Goal: Submit feedback/report problem

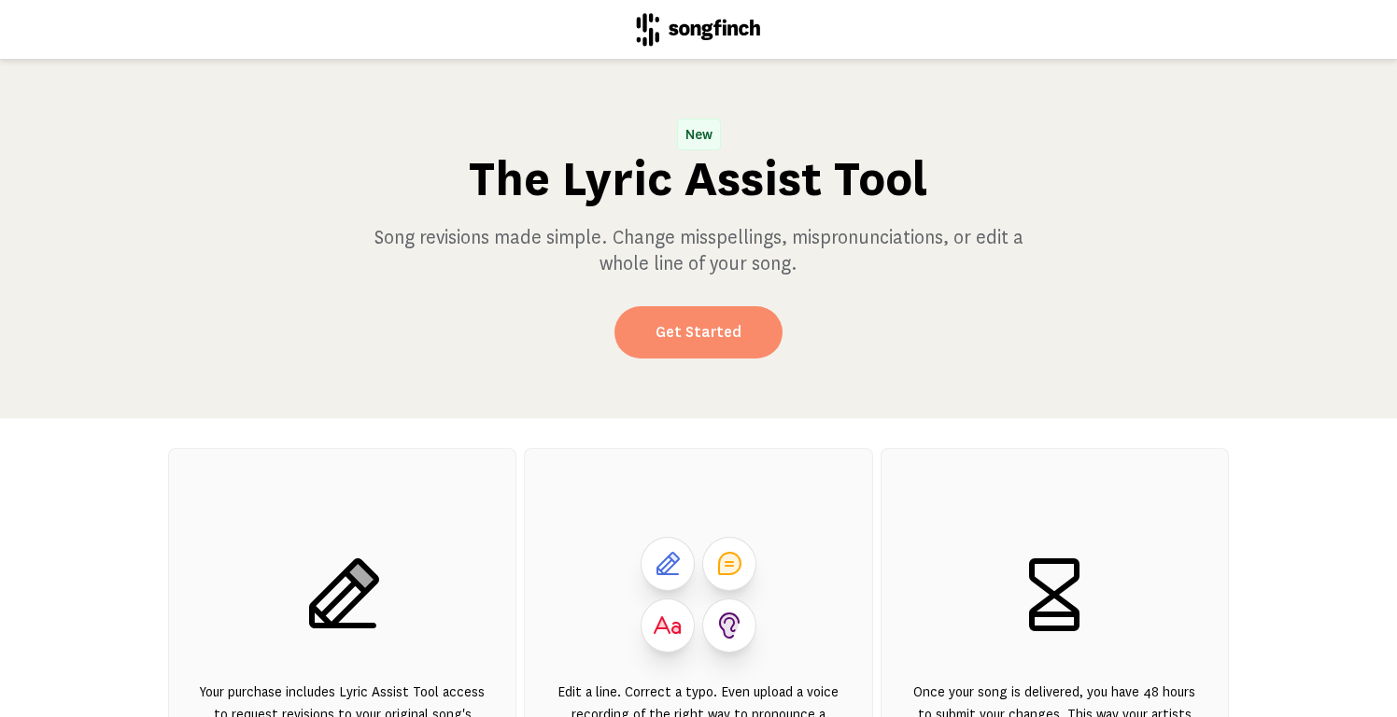
click at [675, 307] on link "Get Started" at bounding box center [698, 332] width 168 height 52
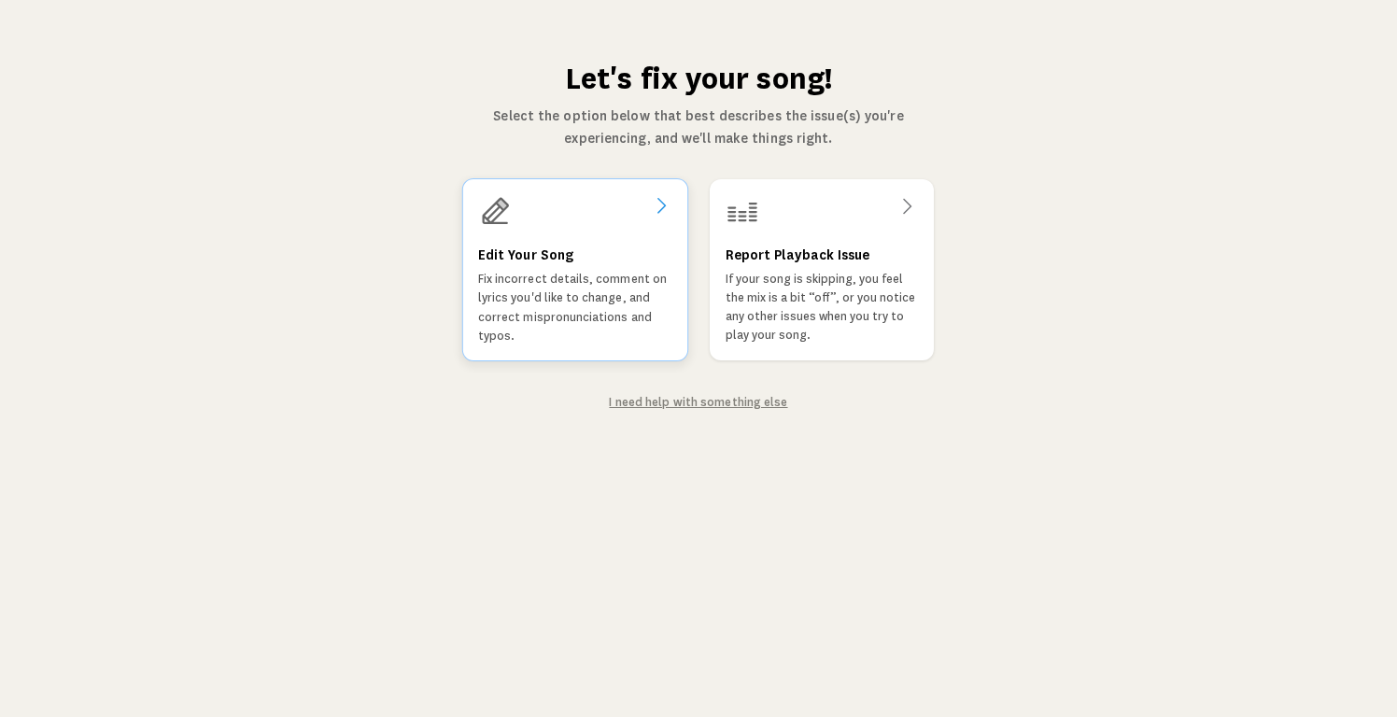
click at [555, 338] on p "Fix incorrect details, comment on lyrics you'd like to change, and correct misp…" at bounding box center [575, 308] width 194 height 76
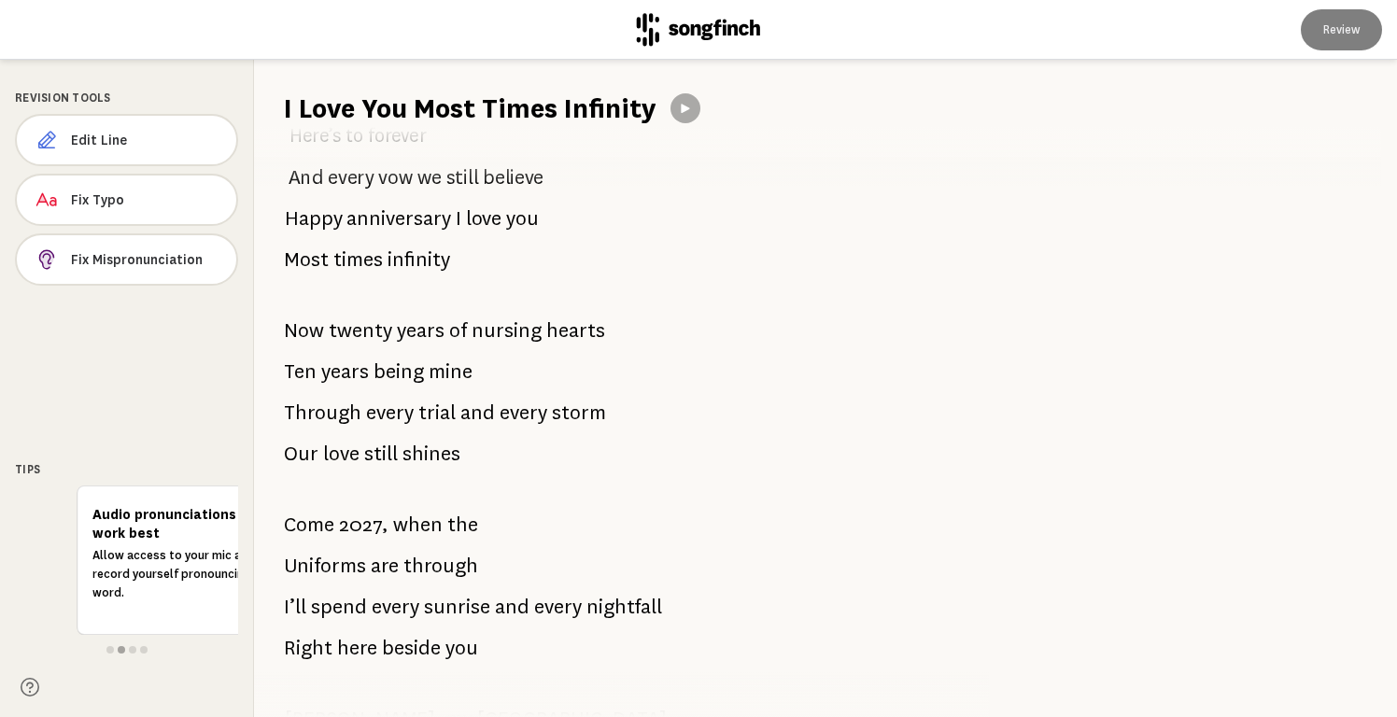
scroll to position [2078, 0]
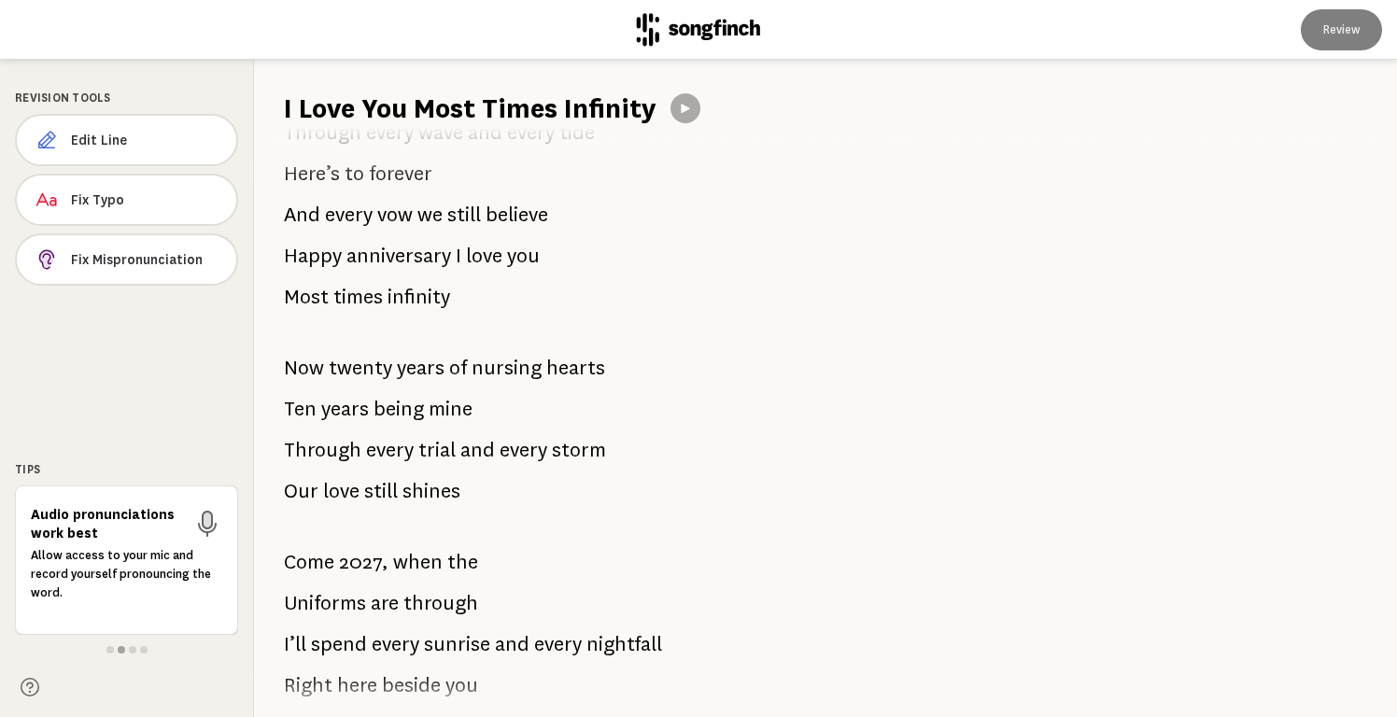
click at [375, 365] on span "twenty" at bounding box center [360, 367] width 63 height 37
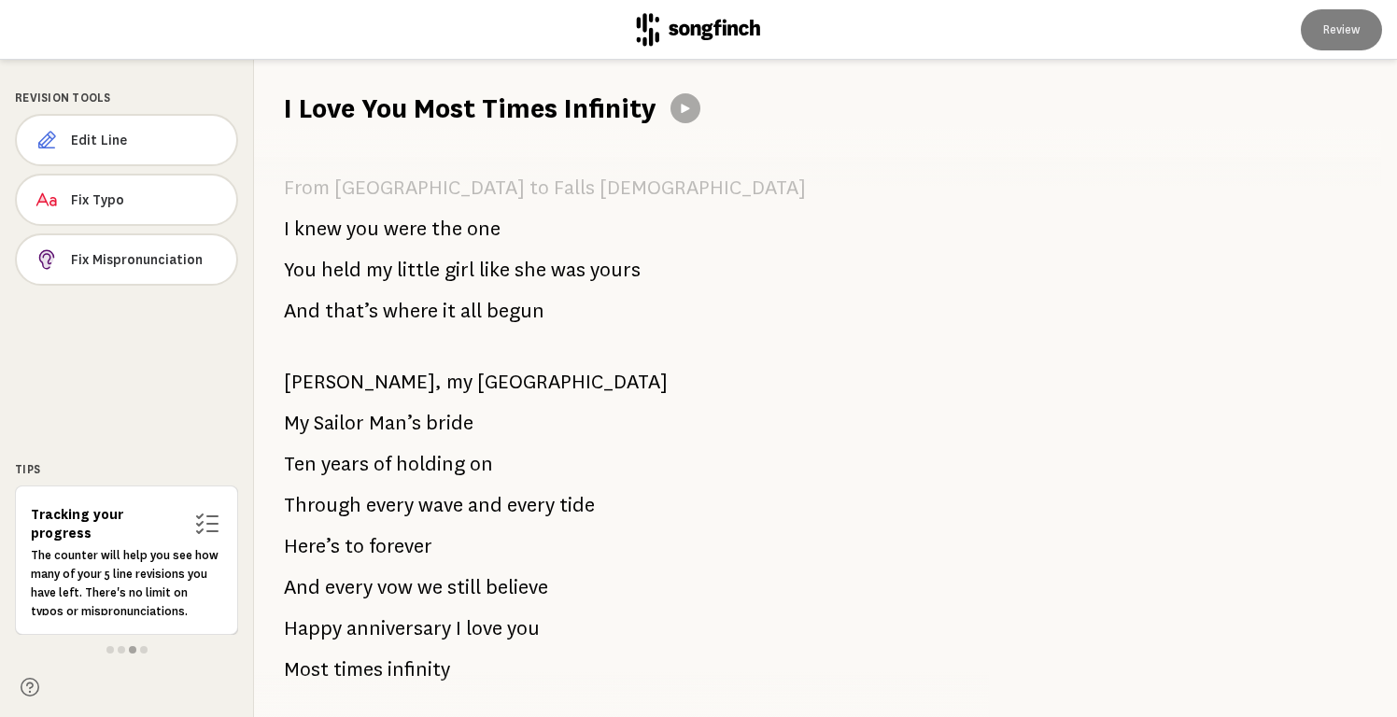
scroll to position [204, 0]
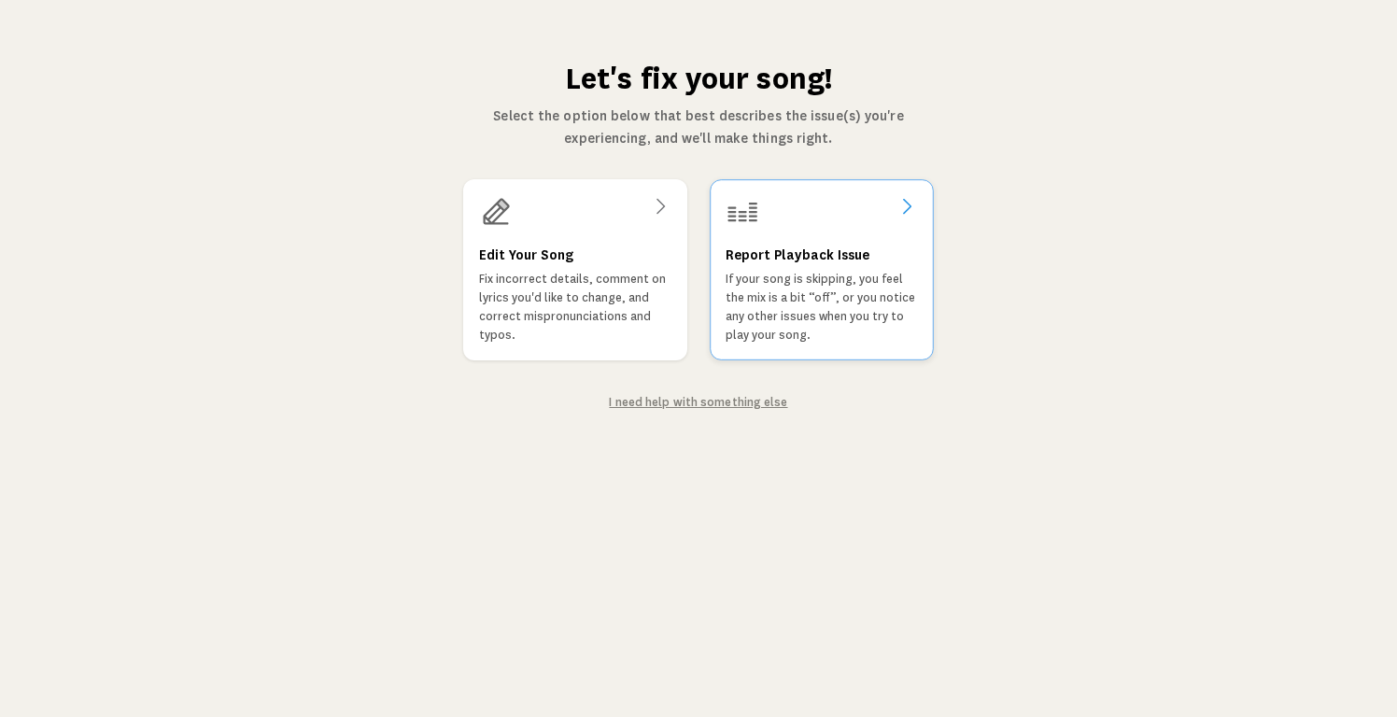
click at [832, 270] on p "If your song is skipping, you feel the mix is a bit “off”, or you notice any ot…" at bounding box center [821, 307] width 192 height 75
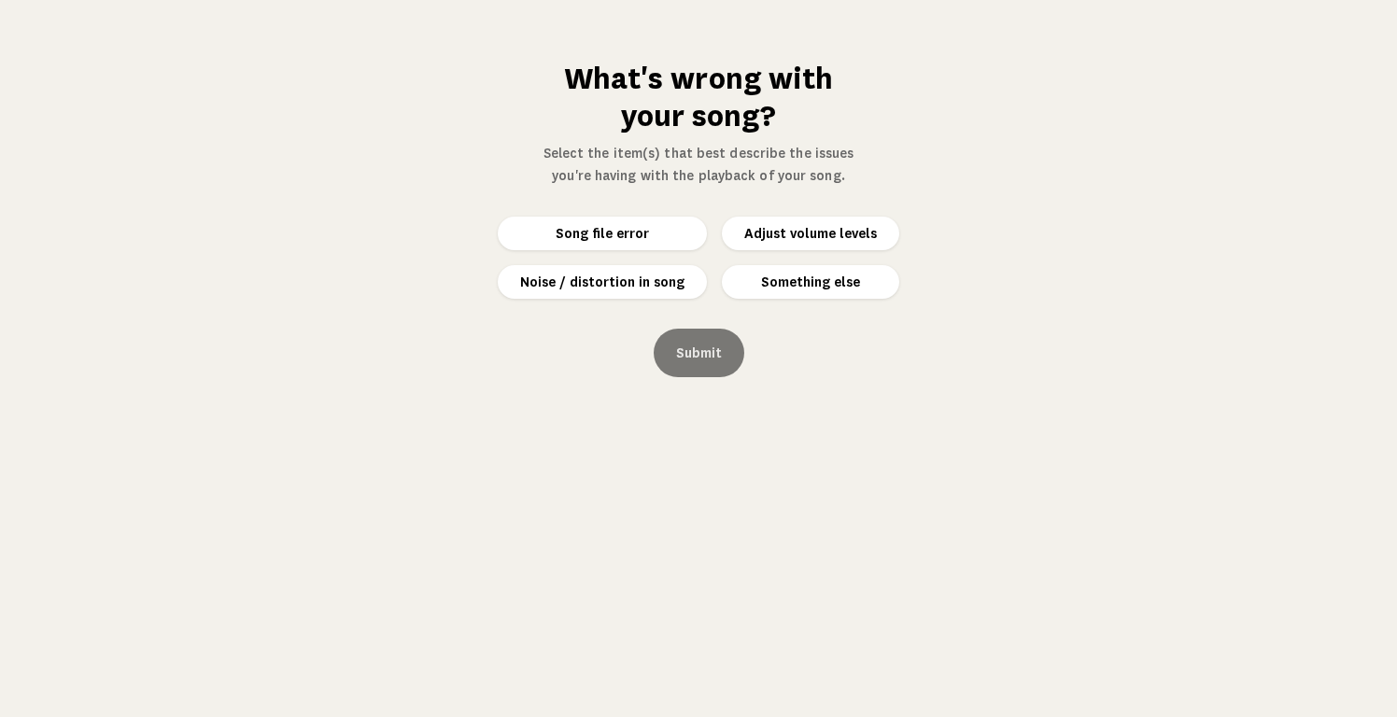
click at [773, 285] on button "Something else" at bounding box center [810, 282] width 177 height 34
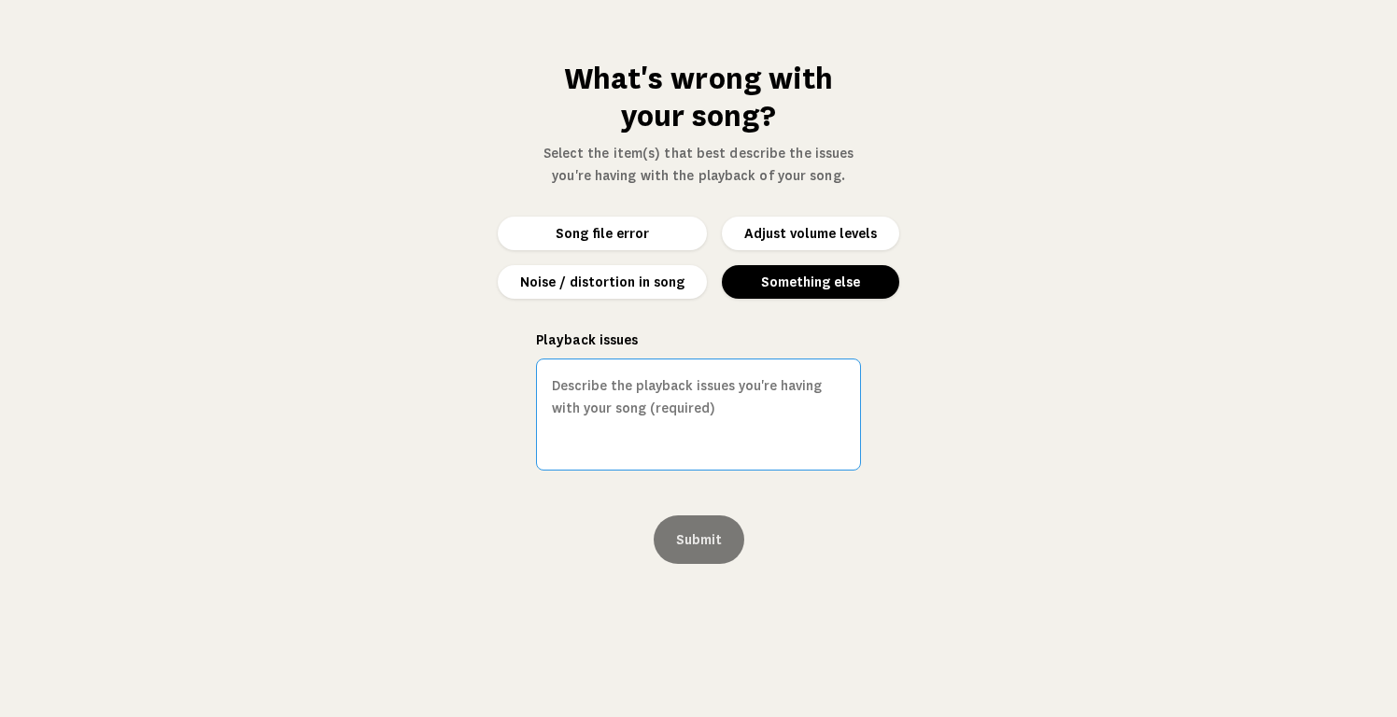
click at [697, 377] on textarea "Playback issues" at bounding box center [698, 415] width 325 height 112
click at [734, 339] on label "Playback issues" at bounding box center [698, 340] width 325 height 22
click at [734, 359] on textarea "Playback issues" at bounding box center [698, 415] width 325 height 112
click at [731, 372] on textarea "Playback issues" at bounding box center [698, 415] width 325 height 112
paste textarea
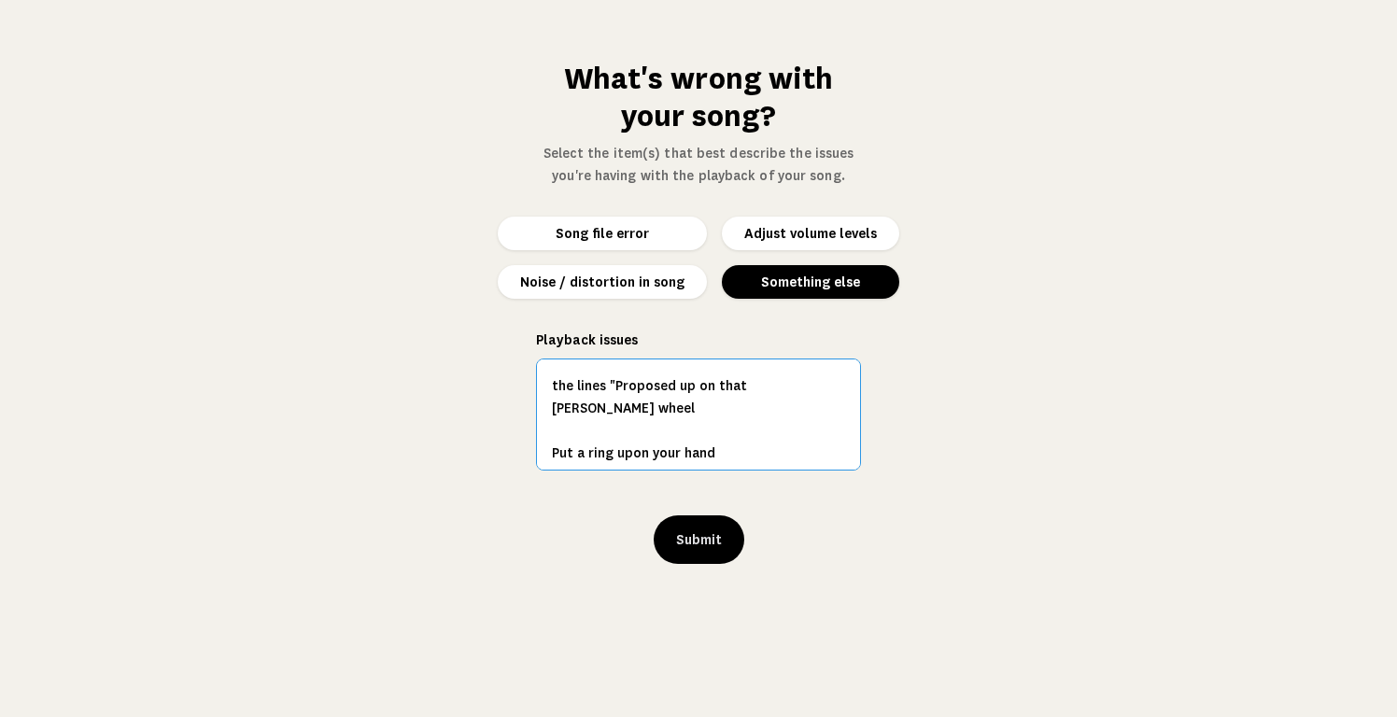
click at [552, 429] on textarea "the lines "Proposed up on that [PERSON_NAME] wheel Put a ring upon your hand" at bounding box center [698, 415] width 325 height 112
type textarea "the lines "Proposed up on that [PERSON_NAME] wheel Put a ring upon your hand" s…"
